Goal: Task Accomplishment & Management: Manage account settings

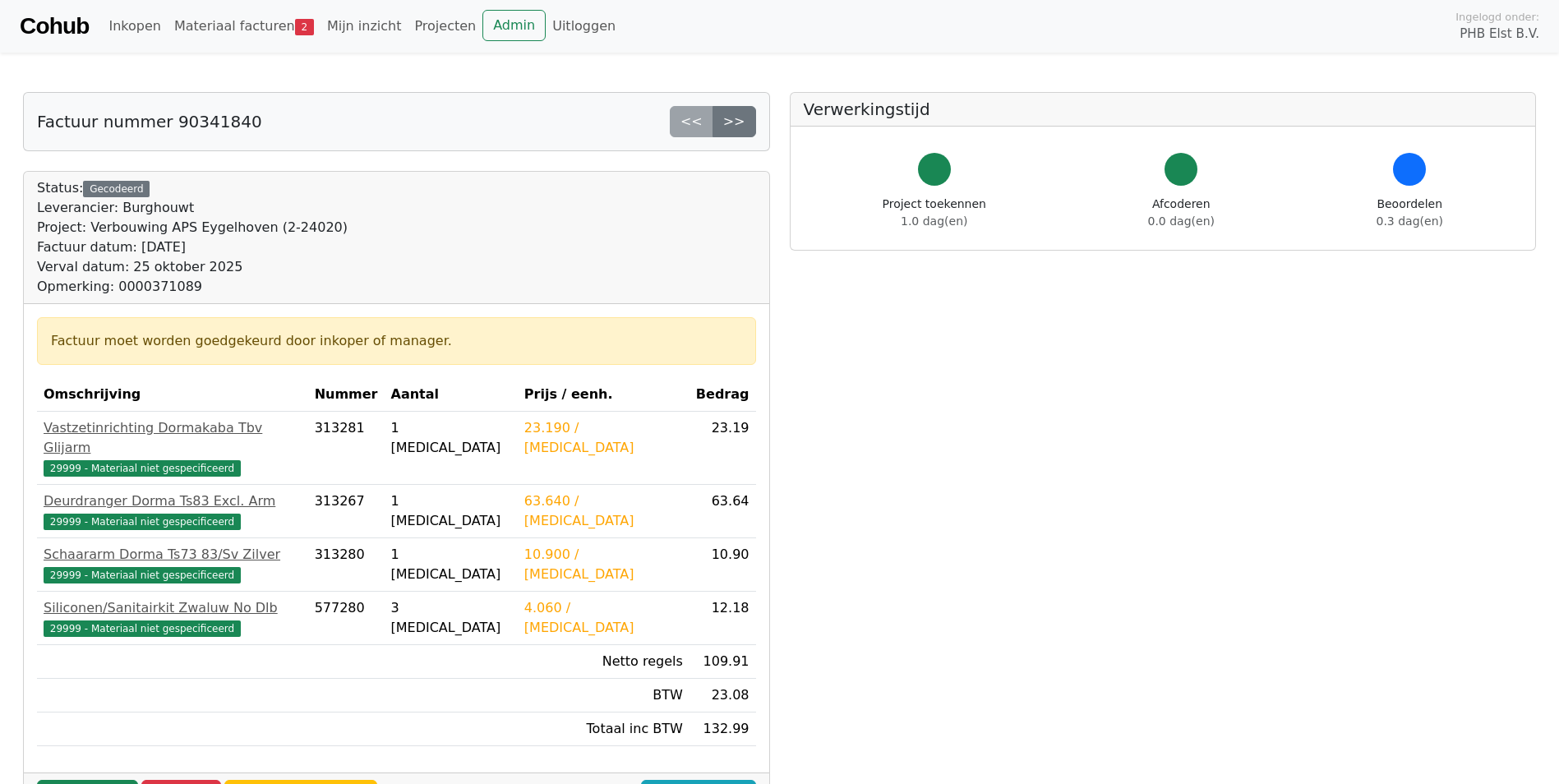
scroll to position [82, 0]
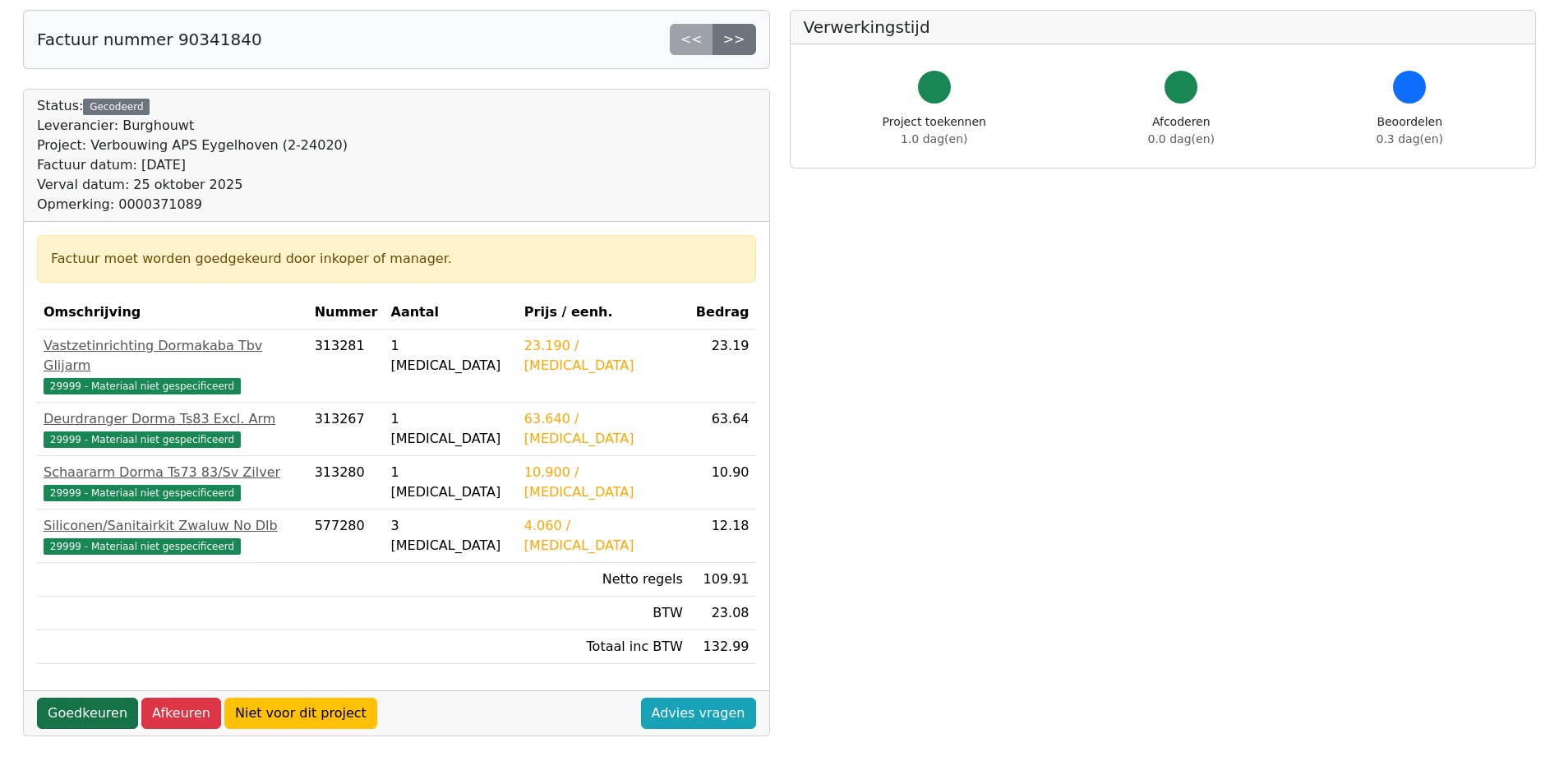
click at [74, 697] on link "Goedkeuren" at bounding box center [87, 712] width 101 height 31
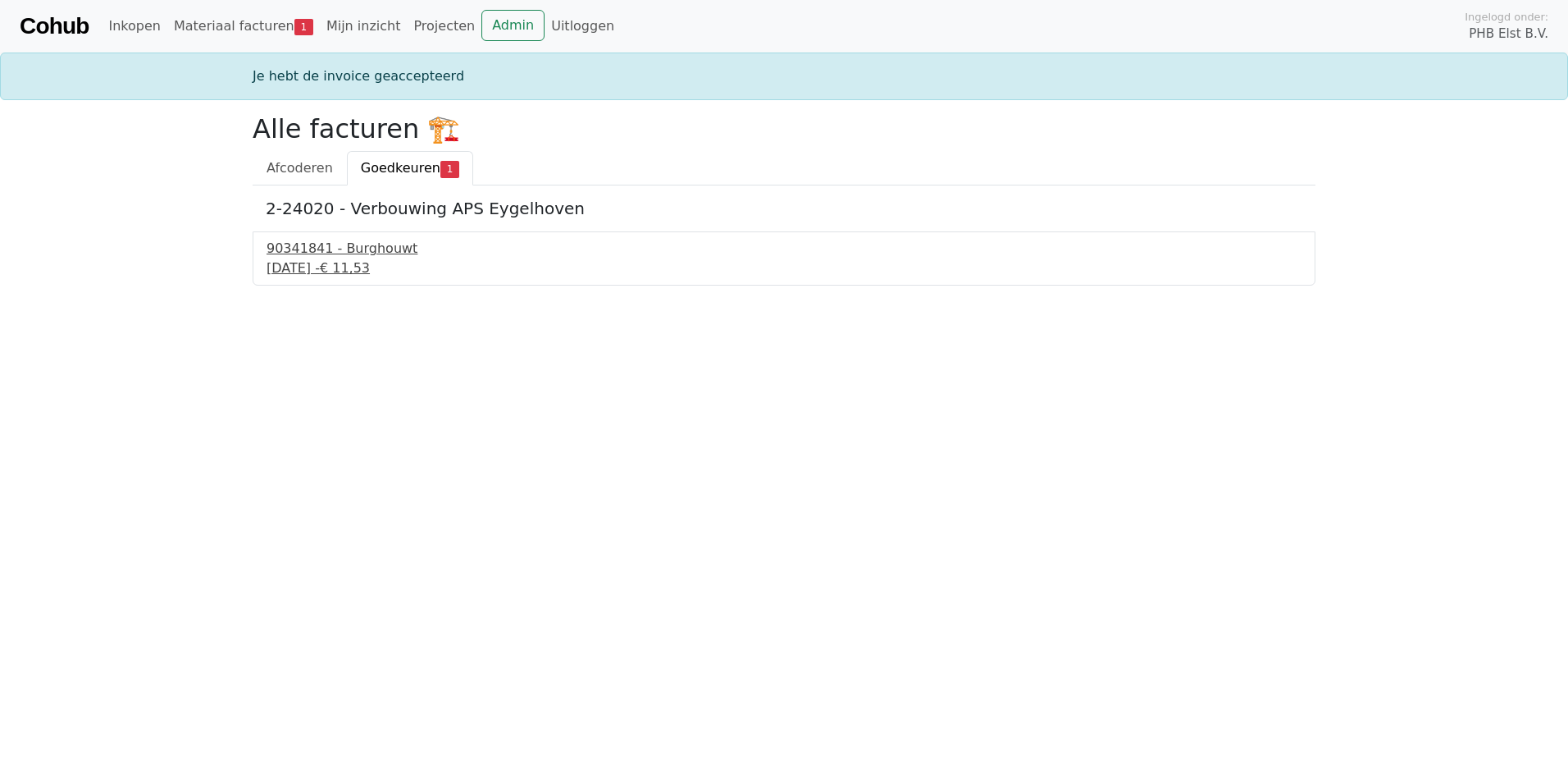
click at [310, 270] on div "25 september 2025 - € 11,53" at bounding box center [784, 268] width 1035 height 20
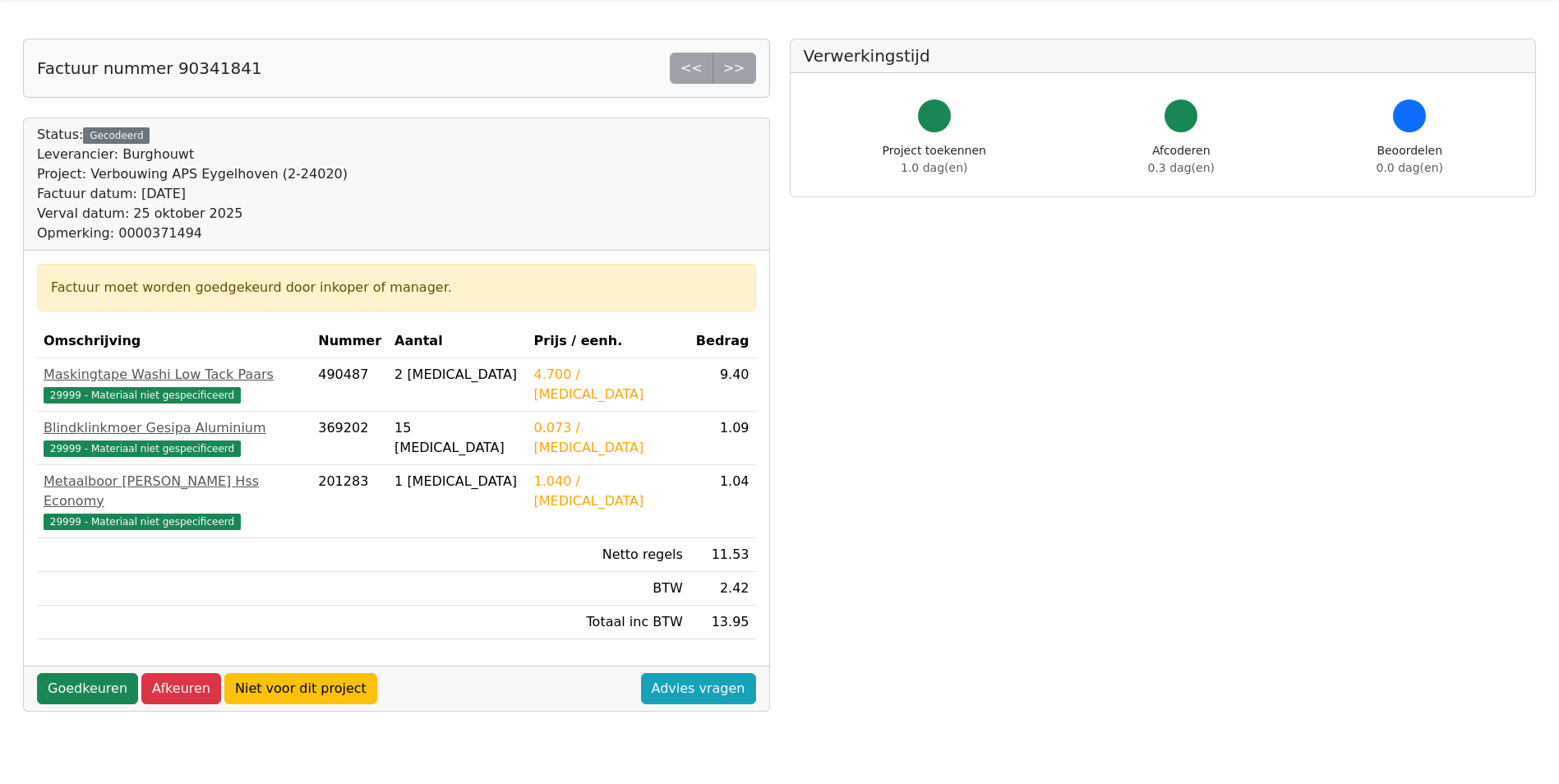
scroll to position [82, 0]
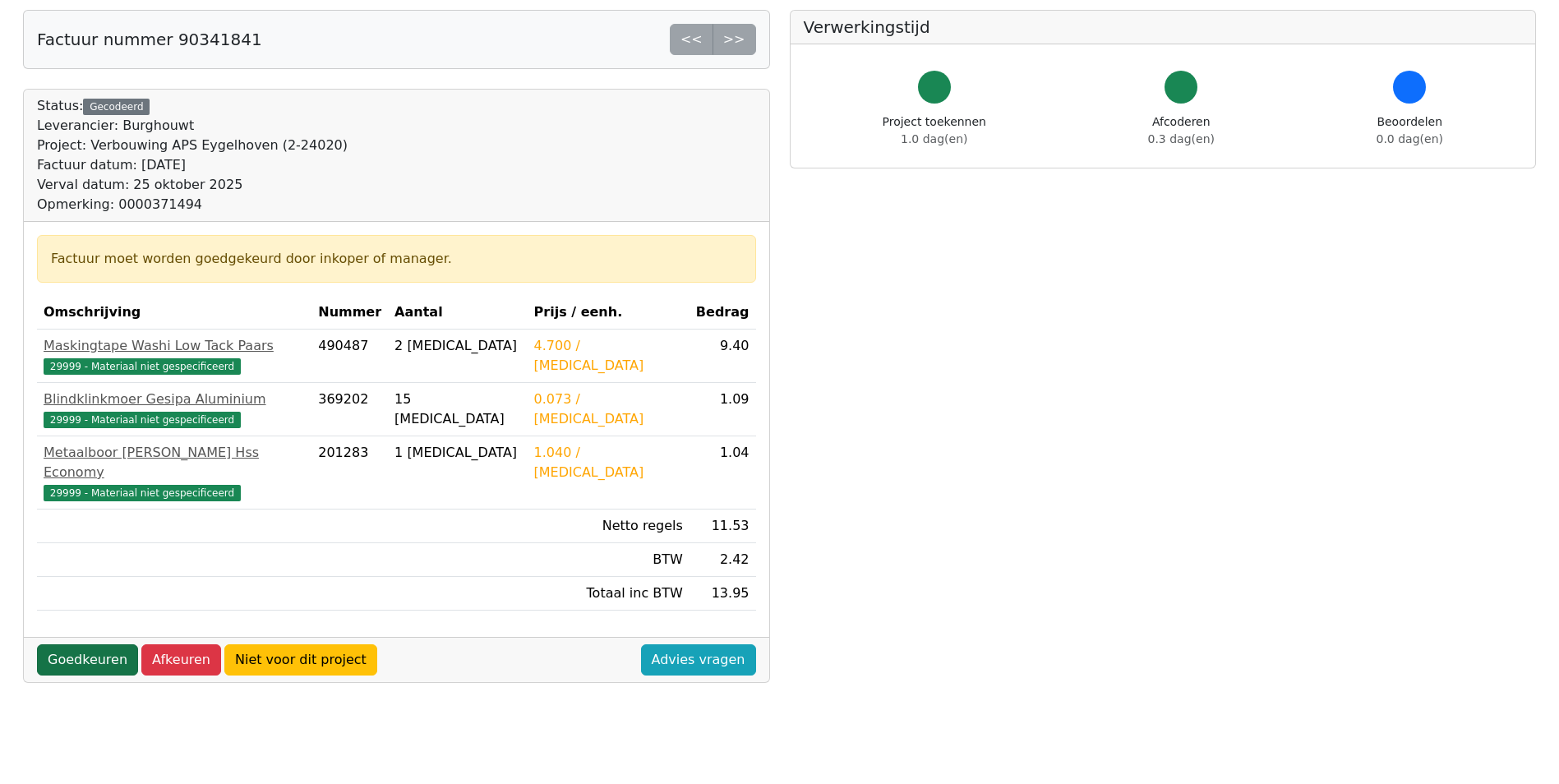
click at [74, 644] on link "Goedkeuren" at bounding box center [87, 659] width 101 height 31
